Goal: Information Seeking & Learning: Get advice/opinions

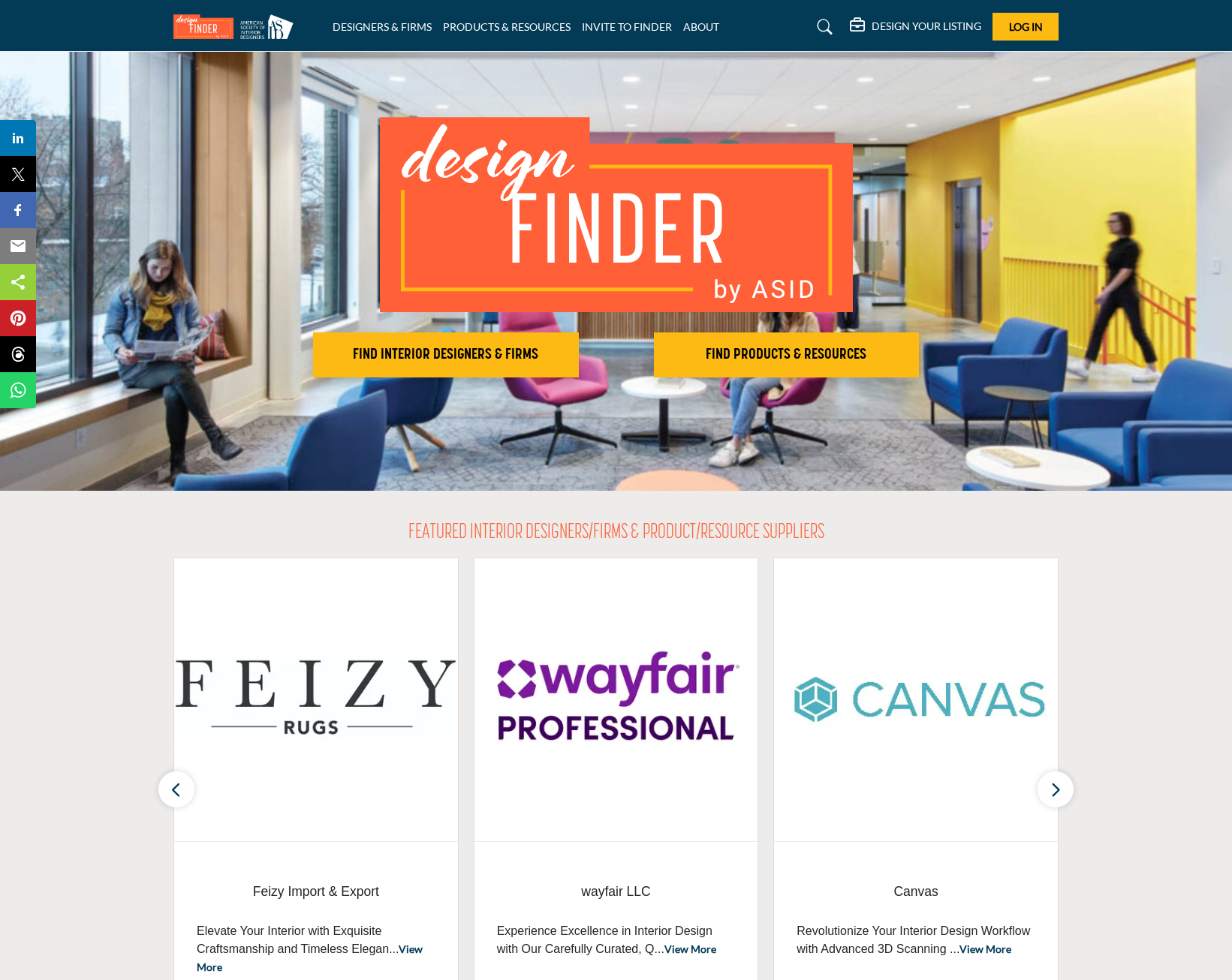
scroll to position [75, 0]
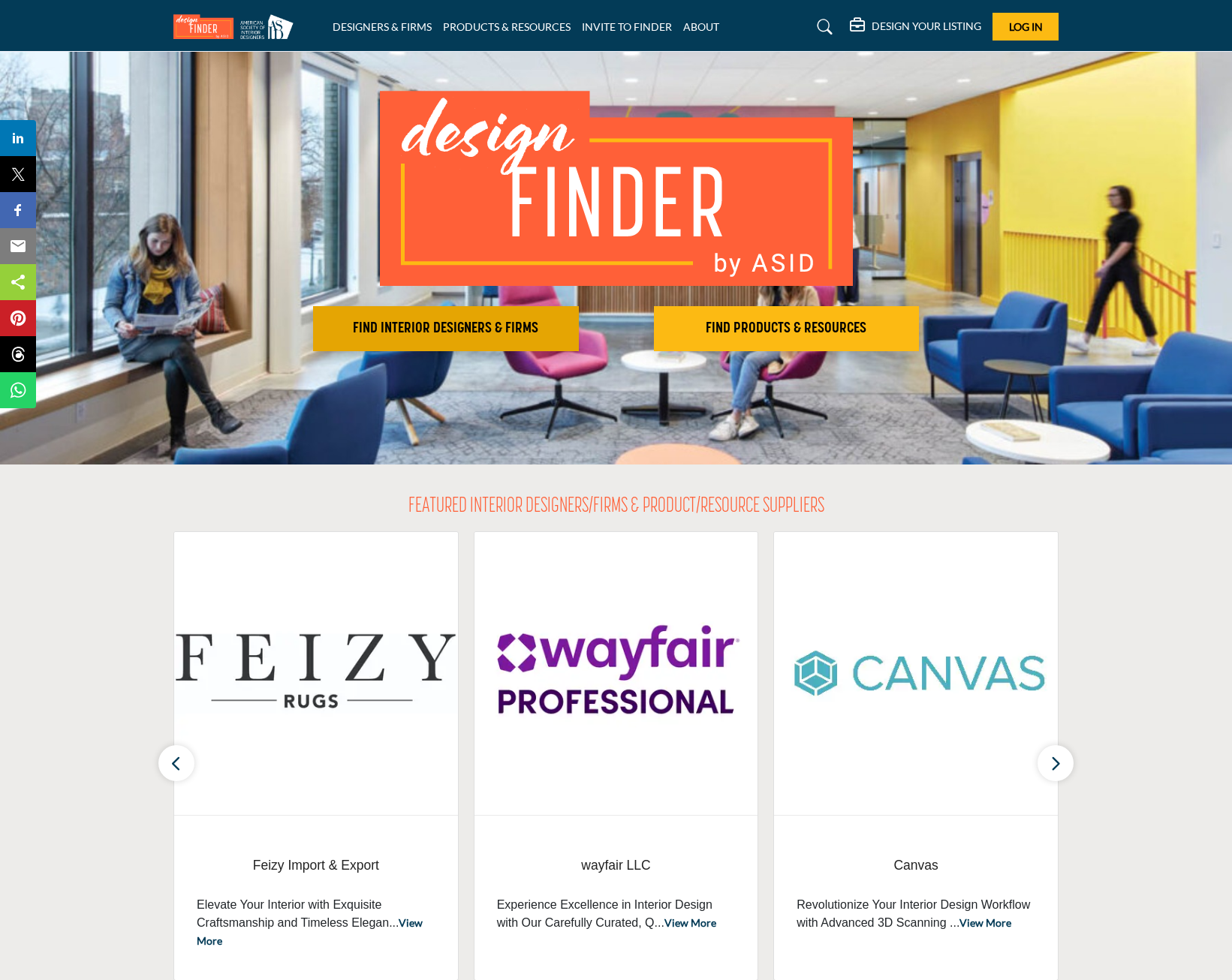
click at [424, 341] on button "FIND INTERIOR DESIGNERS & FIRMS" at bounding box center [445, 328] width 266 height 45
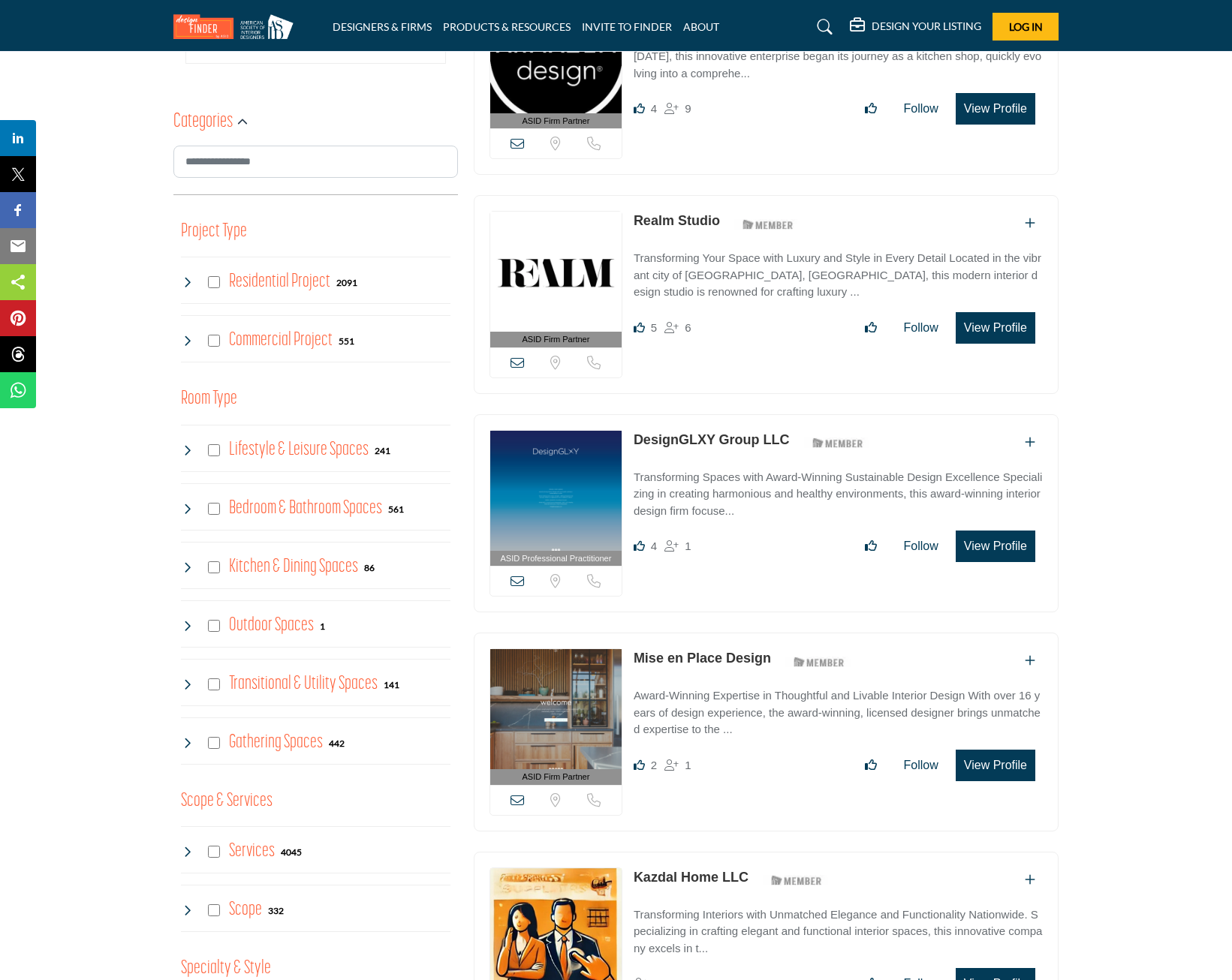
scroll to position [301, 0]
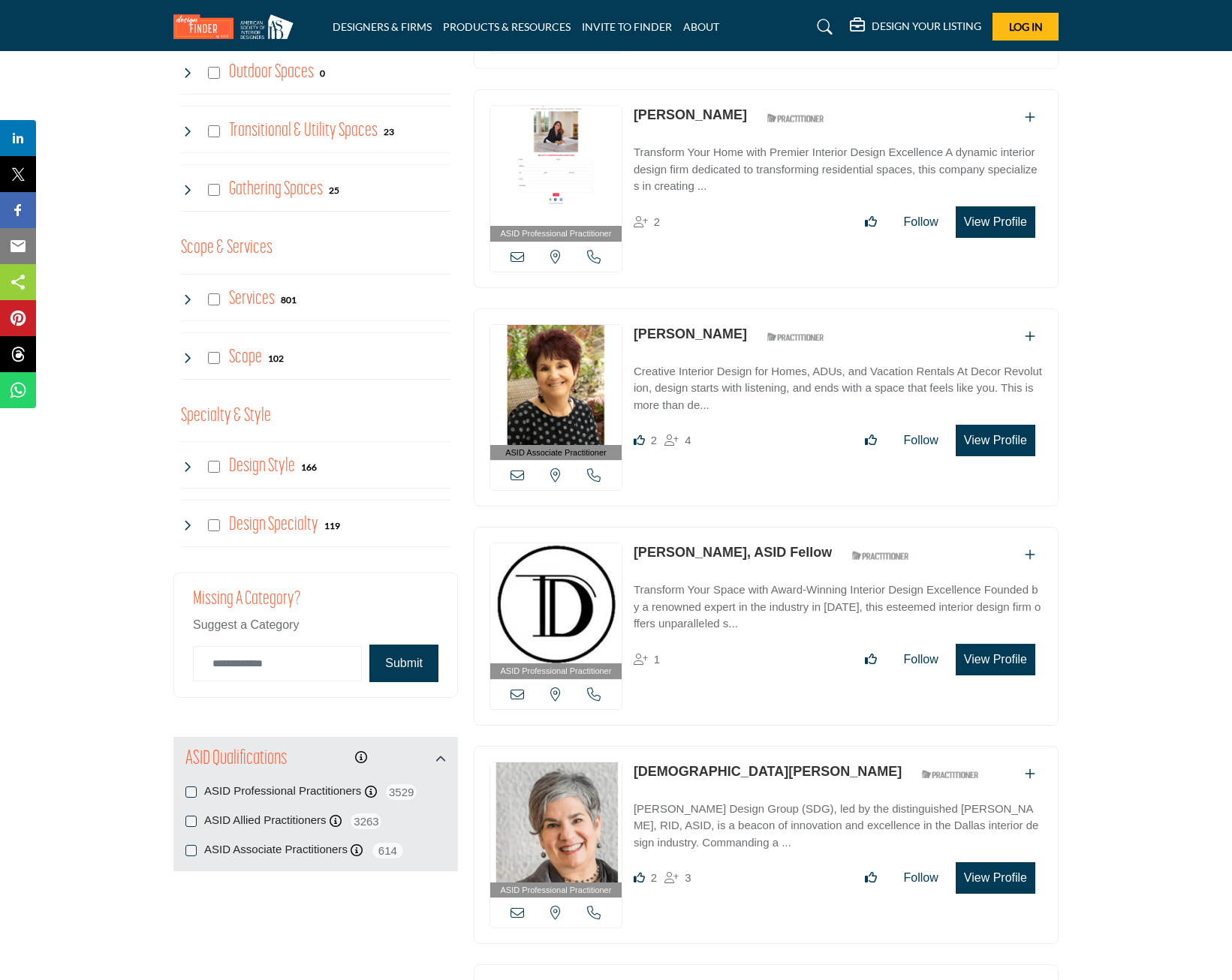
scroll to position [1576, 0]
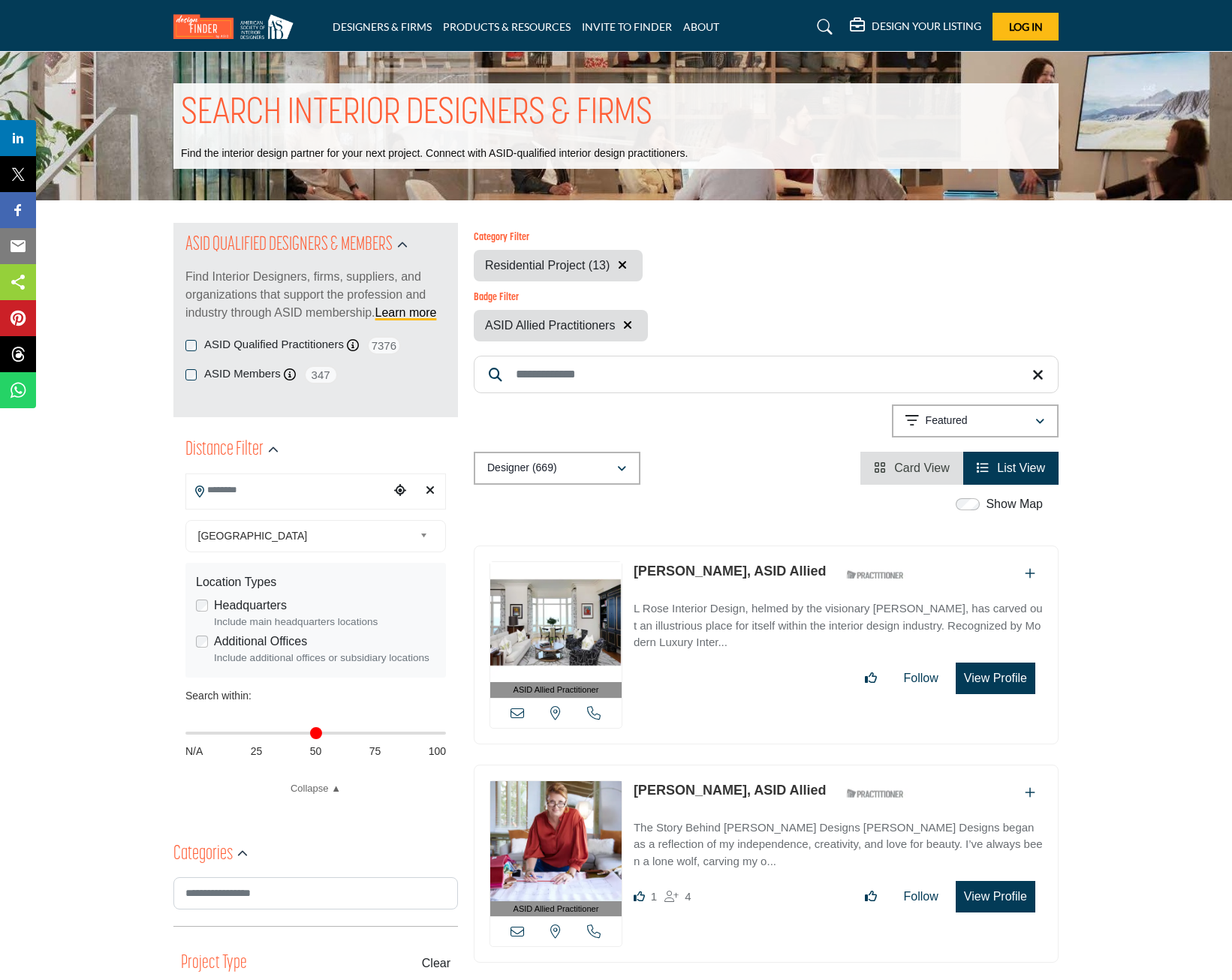
click at [308, 488] on input "Search Location" at bounding box center [288, 490] width 203 height 29
click at [261, 492] on input "Search Location" at bounding box center [288, 490] width 203 height 29
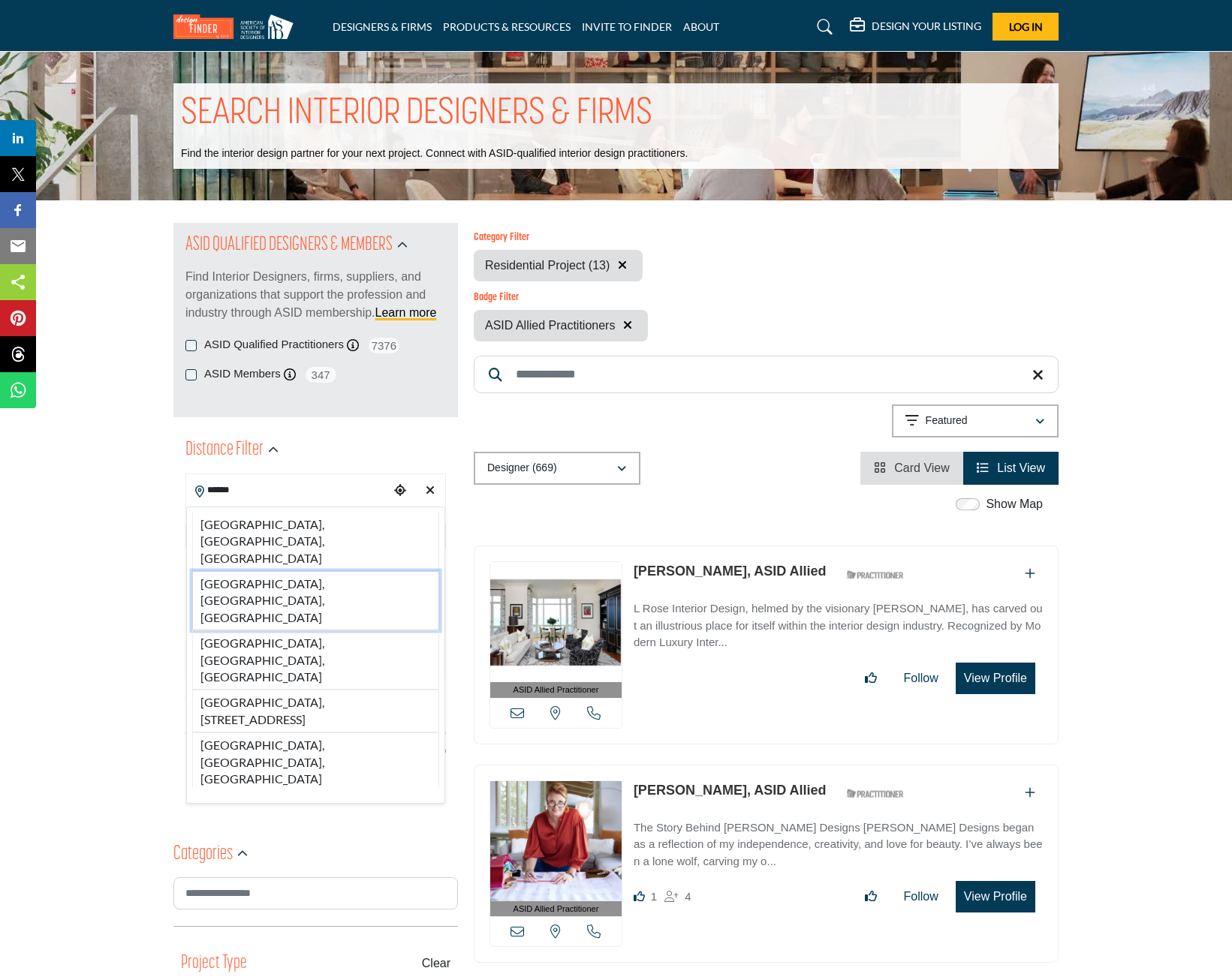
click at [250, 571] on li "[GEOGRAPHIC_DATA], [GEOGRAPHIC_DATA], [GEOGRAPHIC_DATA]" at bounding box center [315, 600] width 247 height 59
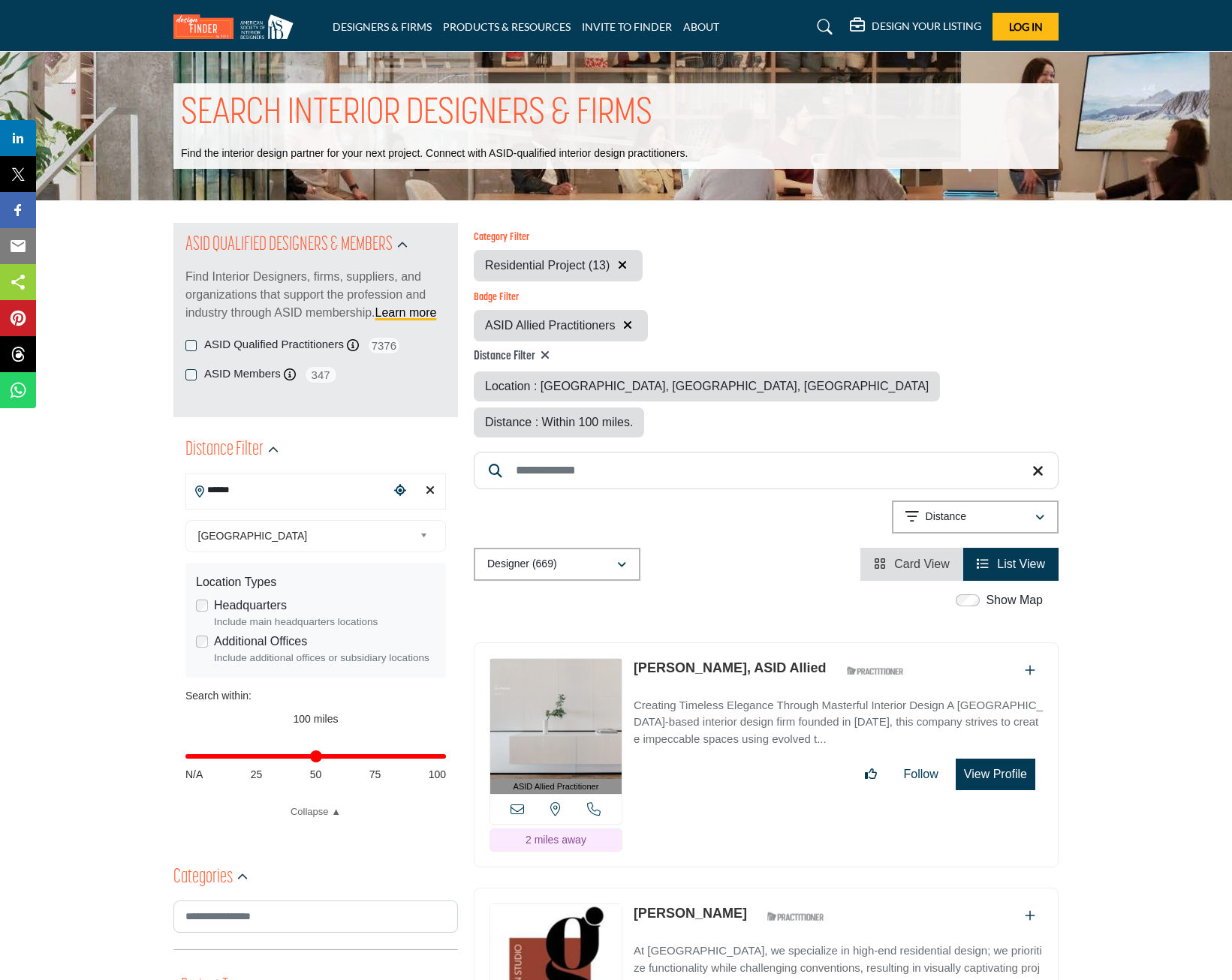
type input "**********"
type input "***"
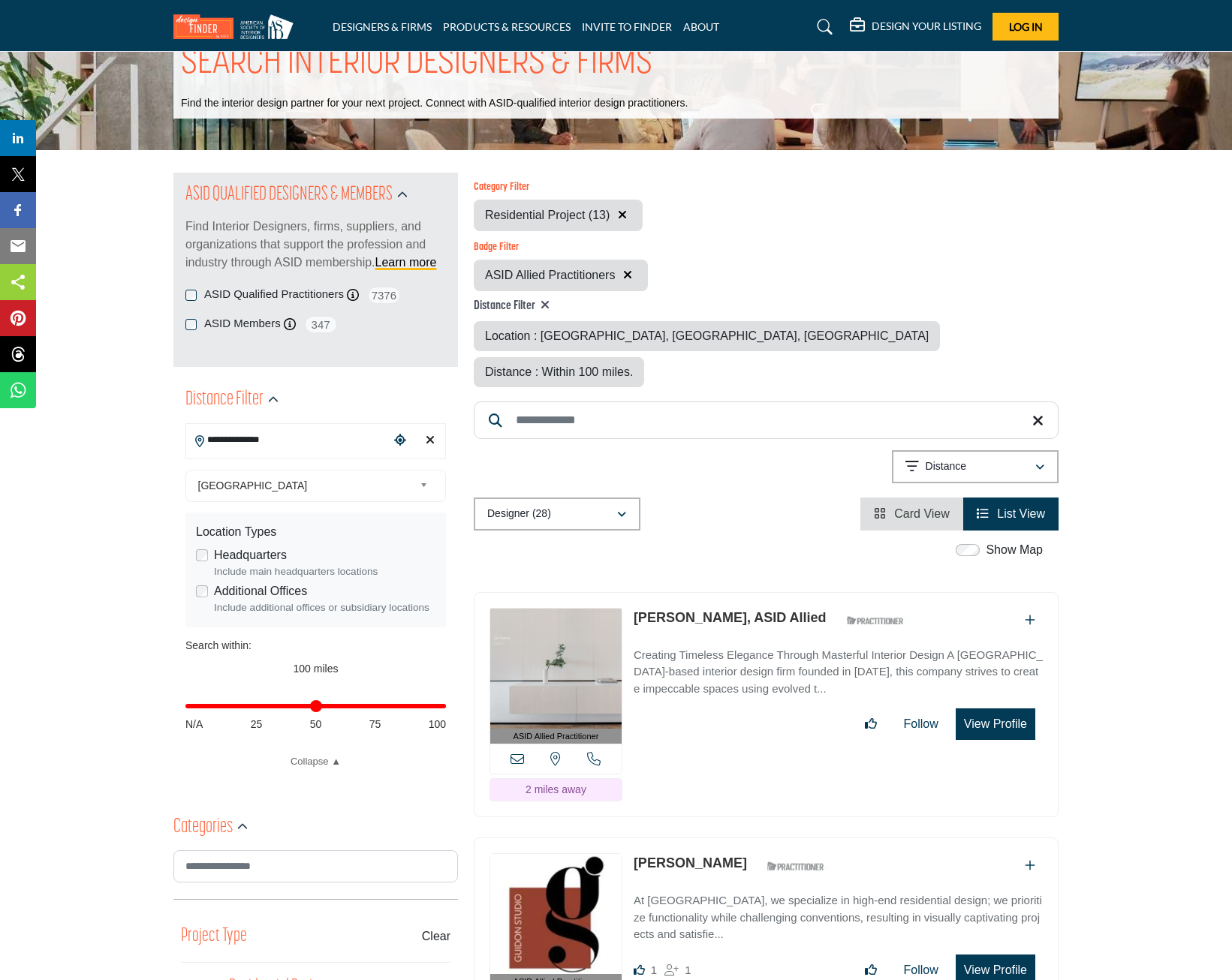
scroll to position [75, 0]
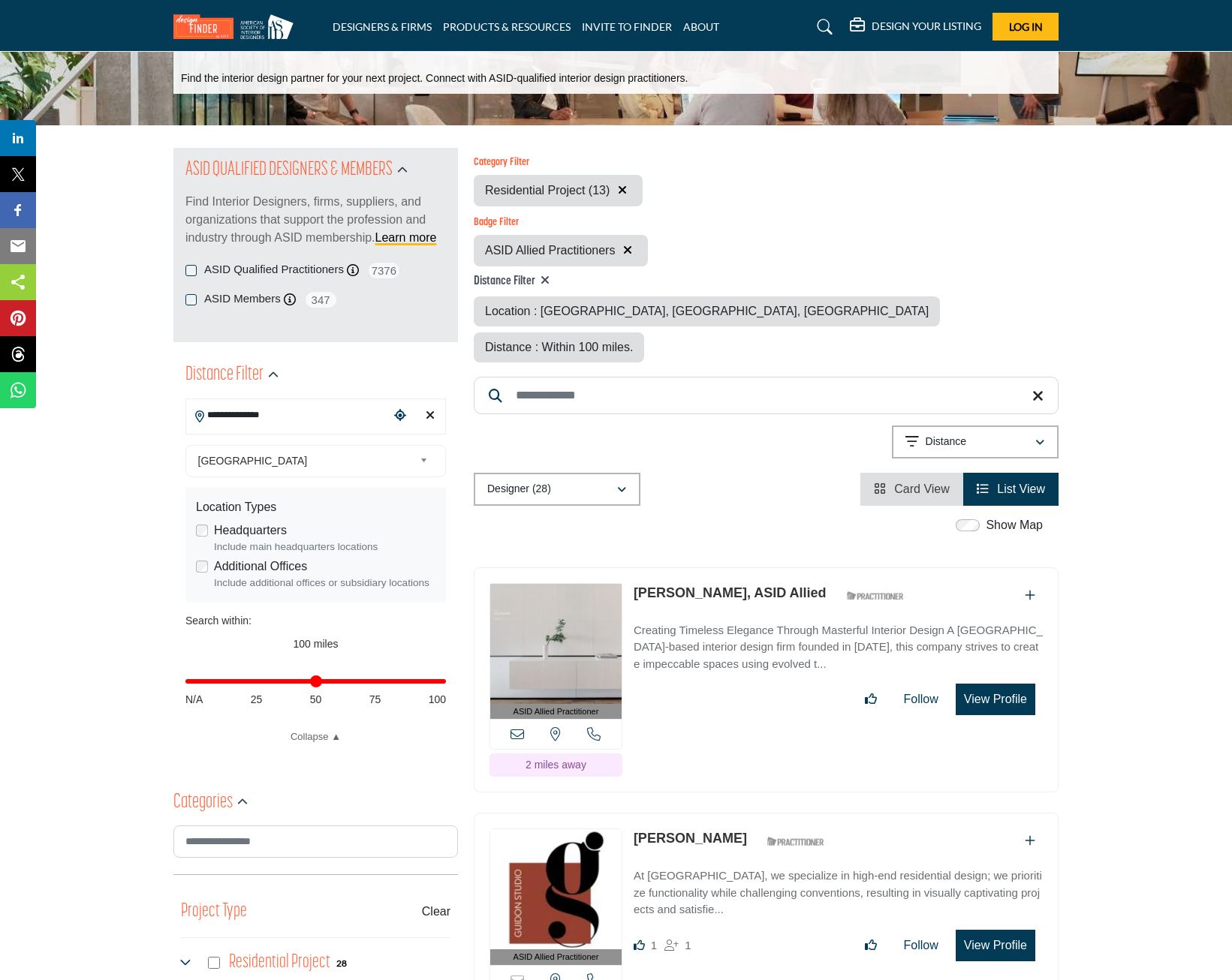
drag, startPoint x: 432, startPoint y: 413, endPoint x: 417, endPoint y: 464, distance: 53.2
click at [432, 413] on icon "Clear search location" at bounding box center [430, 415] width 9 height 12
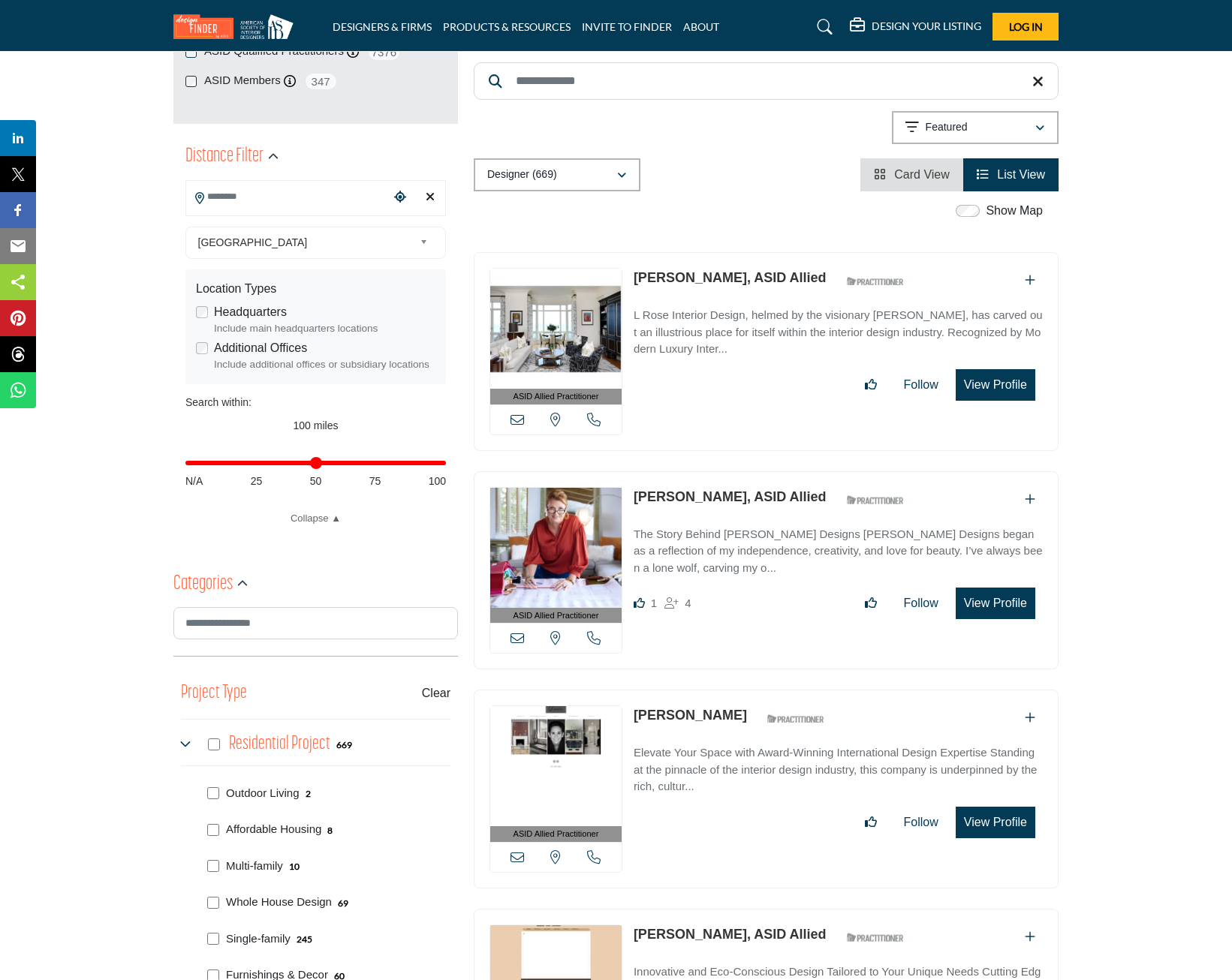
scroll to position [375, 0]
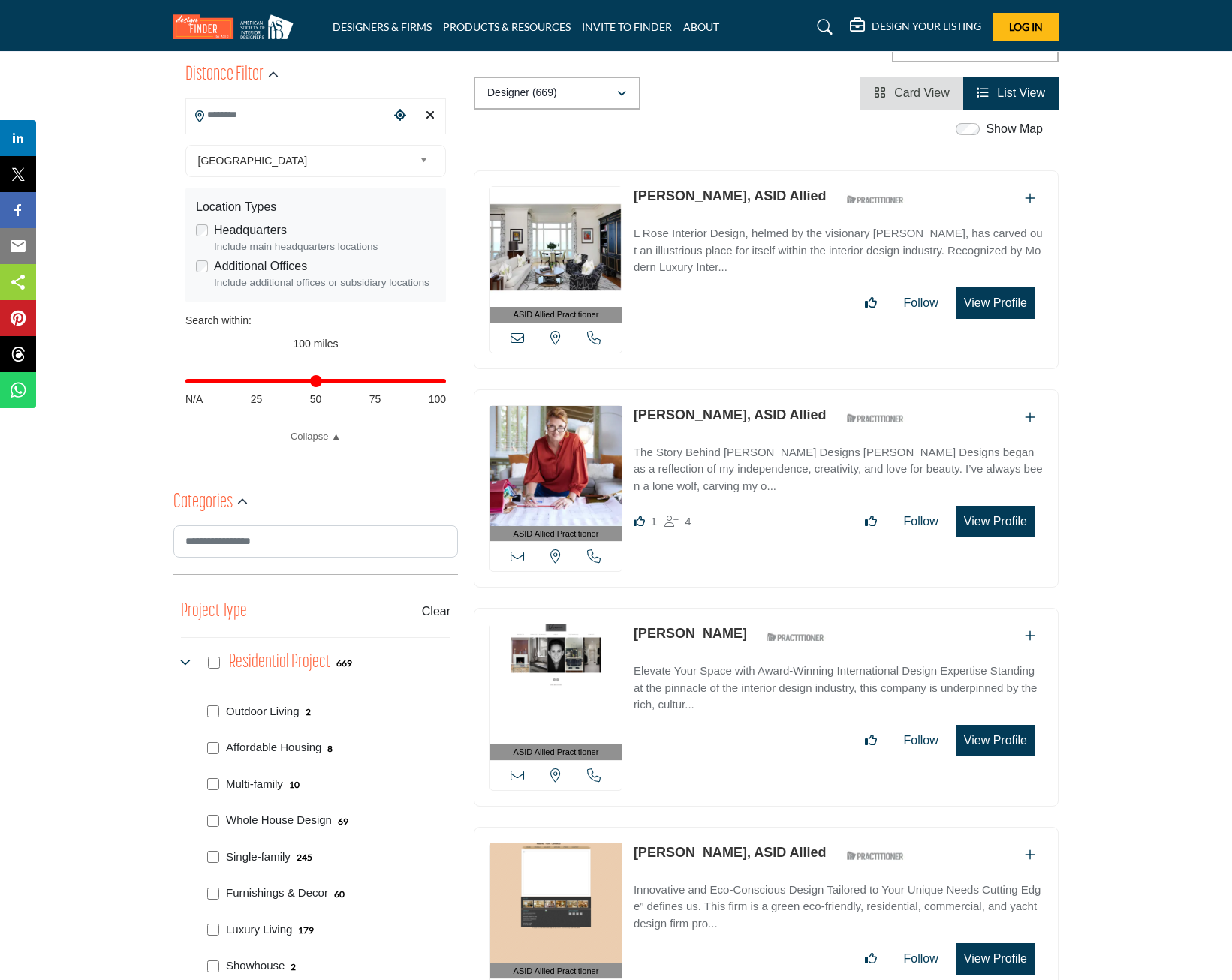
click at [187, 659] on icon at bounding box center [187, 663] width 12 height 12
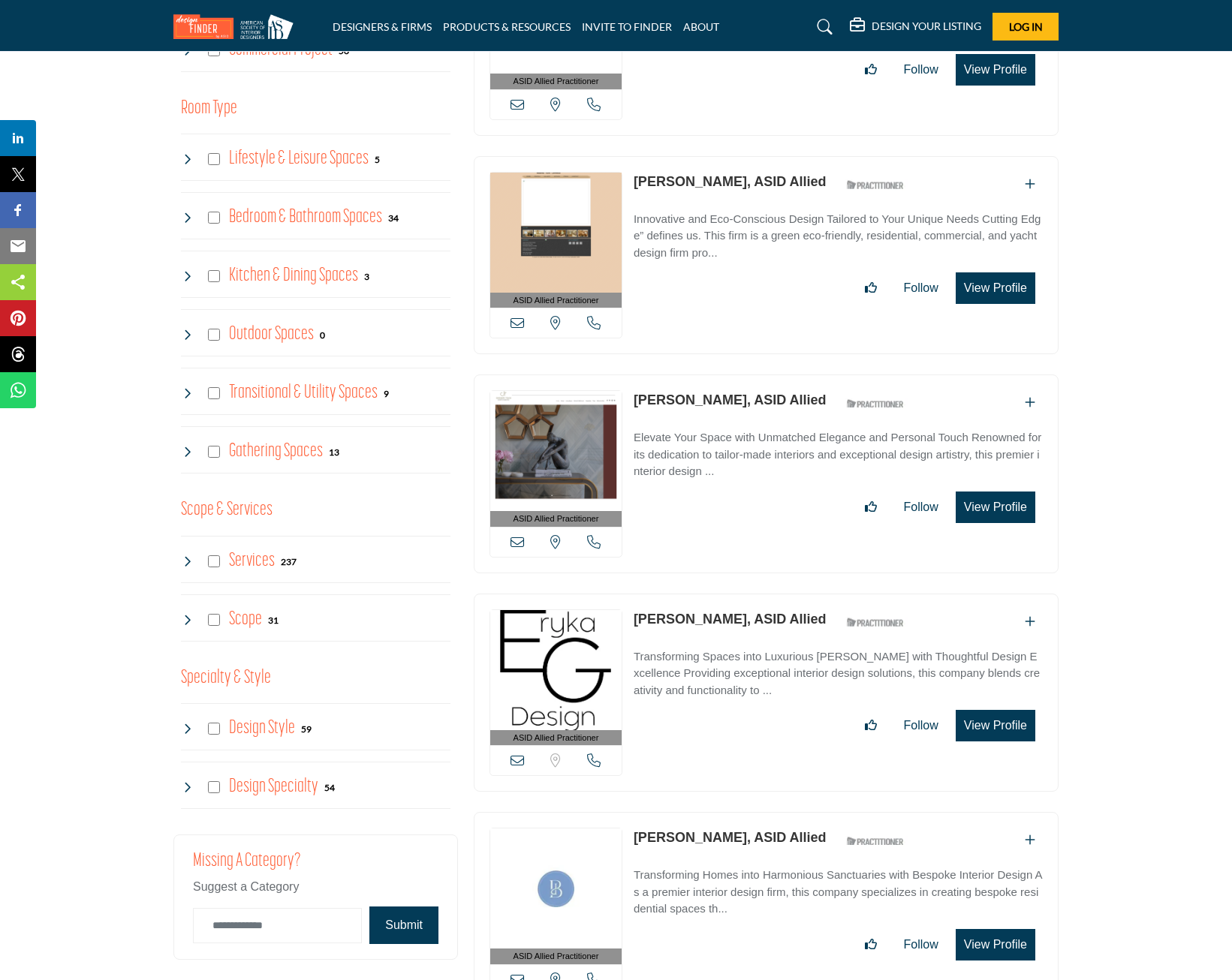
scroll to position [1051, 0]
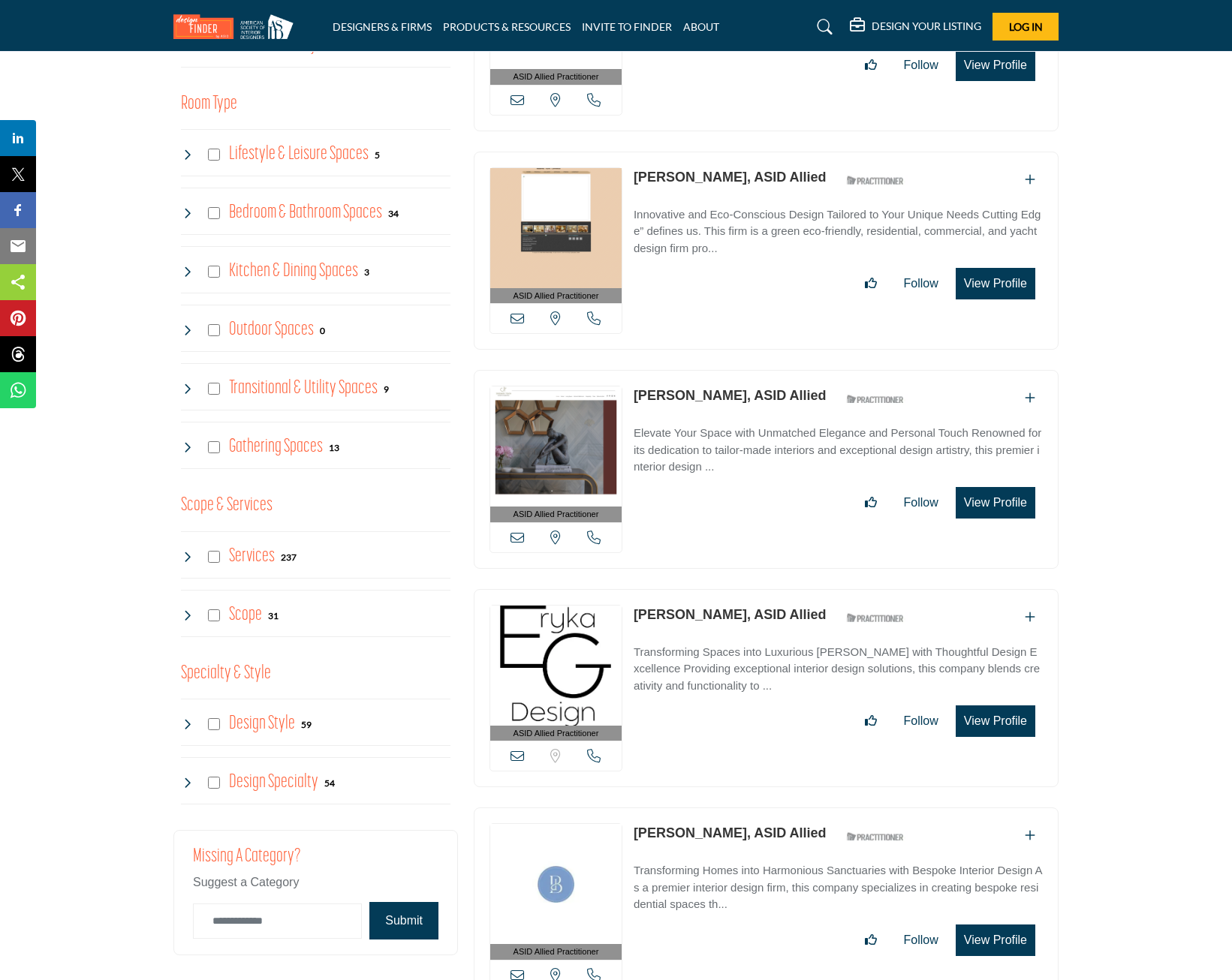
click at [189, 551] on icon at bounding box center [187, 557] width 12 height 12
